Goal: Use online tool/utility: Utilize a website feature to perform a specific function

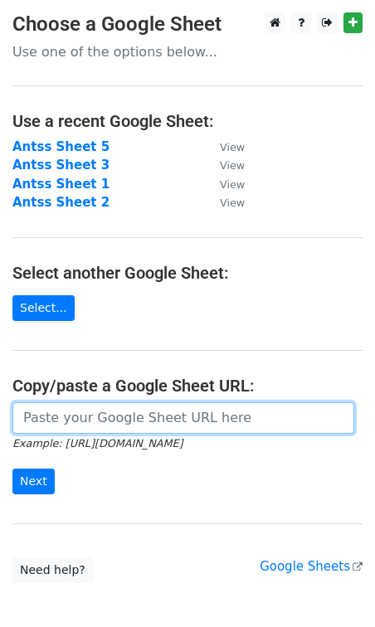
click at [89, 417] on input "url" at bounding box center [183, 418] width 342 height 32
paste input "https://docs.google.com/spreadsheets/d/1iiJR1kiDpRl7LKKyh8M5Mcavw7kthz9f-dzsf5Q…"
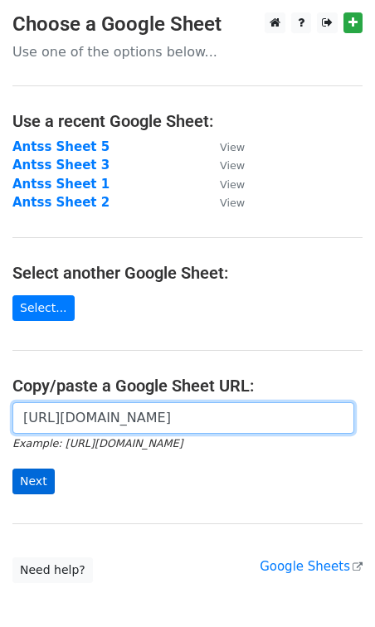
type input "https://docs.google.com/spreadsheets/d/1iiJR1kiDpRl7LKKyh8M5Mcavw7kthz9f-dzsf5Q…"
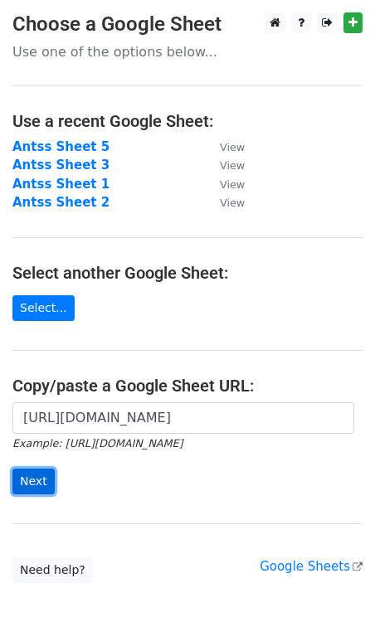
scroll to position [0, 0]
click at [41, 478] on input "Next" at bounding box center [33, 481] width 42 height 26
